Goal: Navigation & Orientation: Find specific page/section

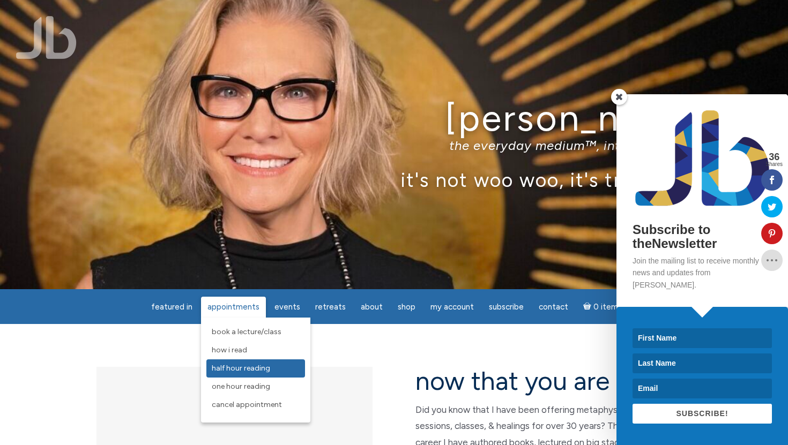
click at [252, 369] on span "Half Hour Reading" at bounding box center [241, 368] width 58 height 9
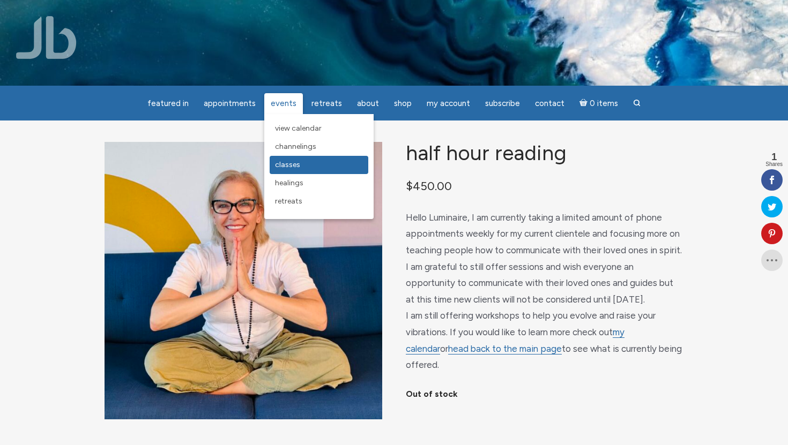
click at [302, 171] on link "Classes" at bounding box center [319, 165] width 99 height 18
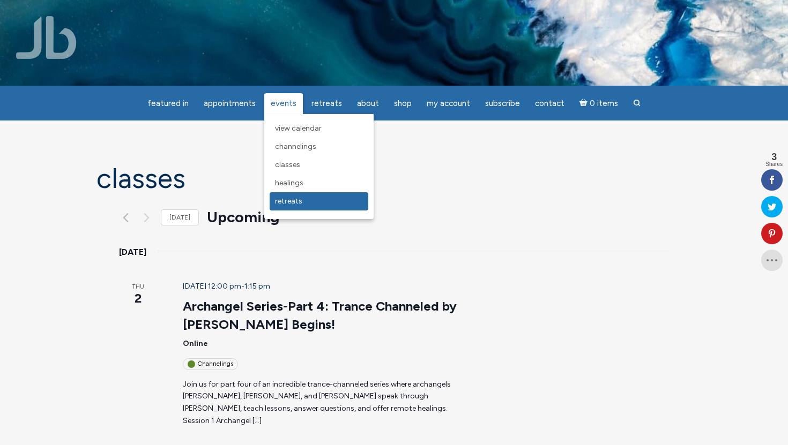
click at [299, 203] on span "Retreats" at bounding box center [288, 201] width 27 height 9
